Goal: Task Accomplishment & Management: Manage account settings

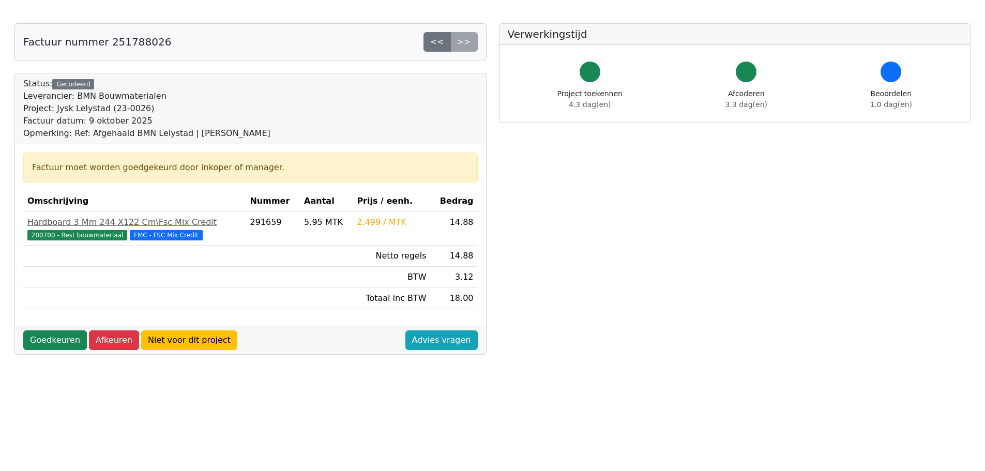
scroll to position [52, 0]
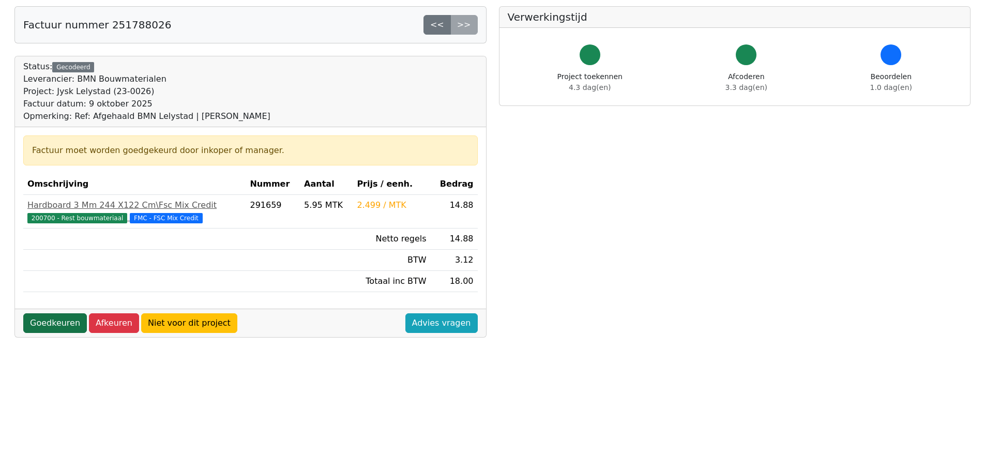
click at [53, 321] on link "Goedkeuren" at bounding box center [55, 323] width 64 height 20
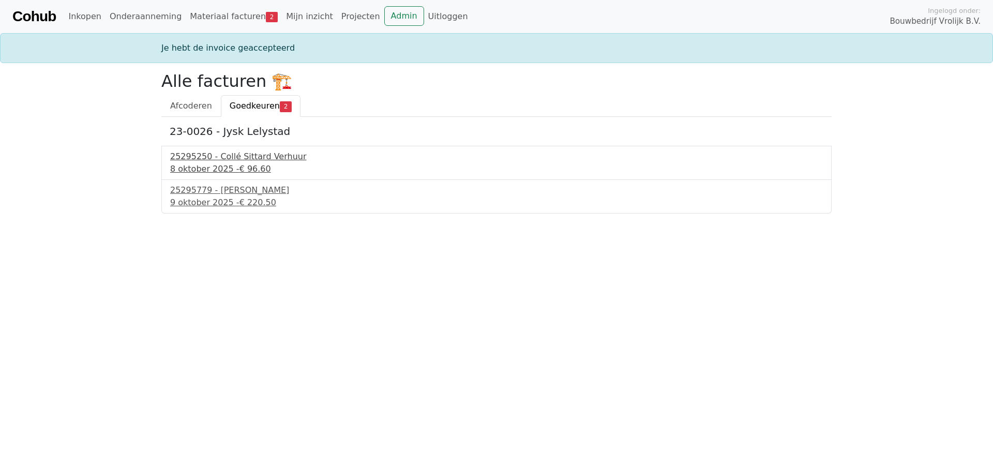
click at [216, 158] on div "25295250 - Collé Sittard Verhuur" at bounding box center [496, 157] width 653 height 12
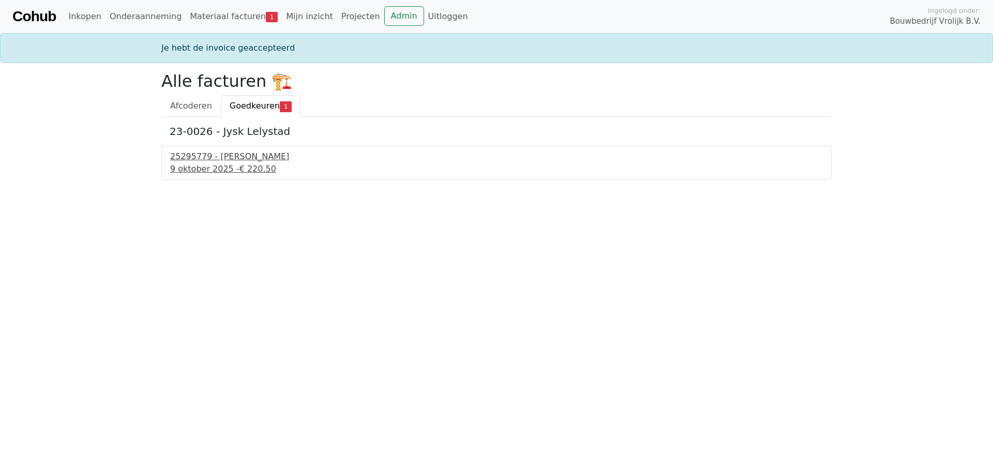
click at [183, 163] on div "9 oktober 2025 - € 220.50" at bounding box center [496, 169] width 653 height 12
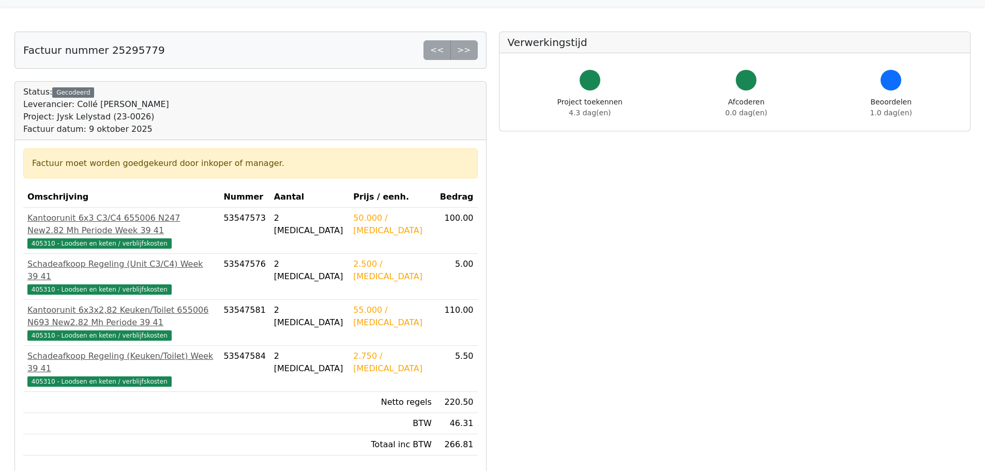
scroll to position [52, 0]
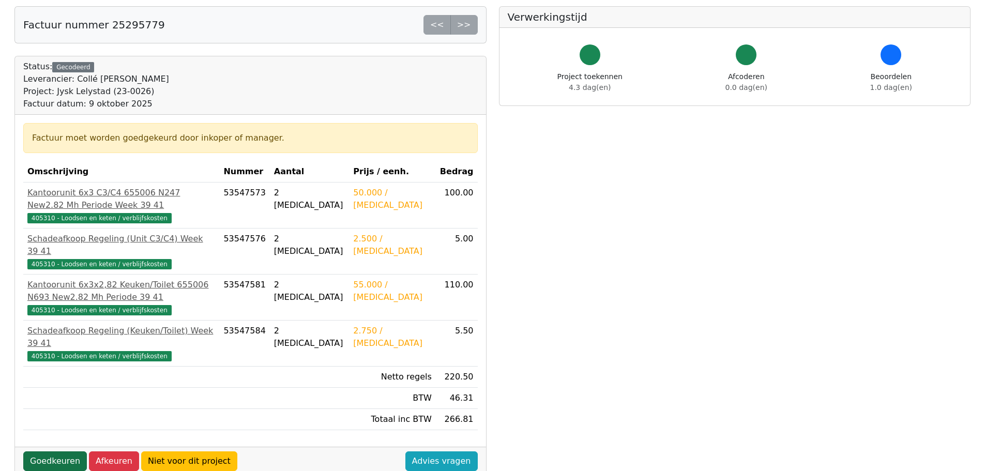
click at [55, 452] on link "Goedkeuren" at bounding box center [55, 462] width 64 height 20
